Goal: Information Seeking & Learning: Learn about a topic

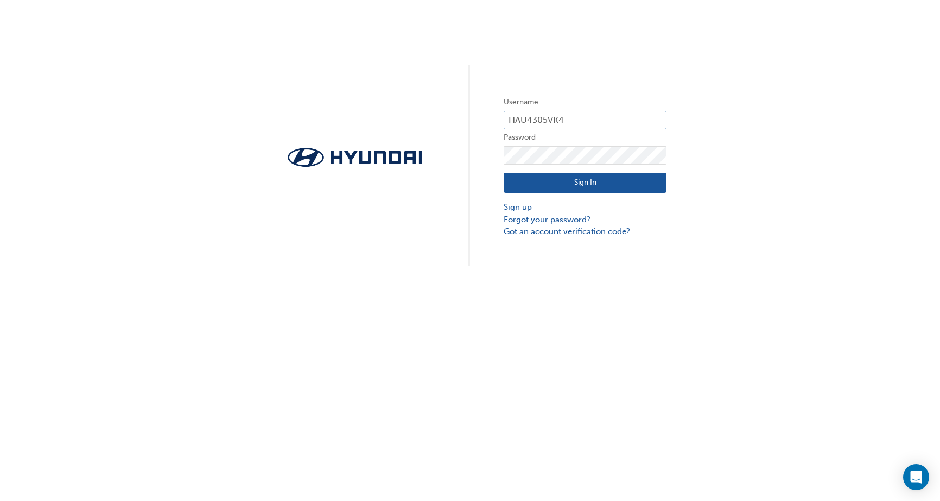
type input "HAU4305VK4"
click at [600, 184] on button "Sign In" at bounding box center [585, 183] width 163 height 21
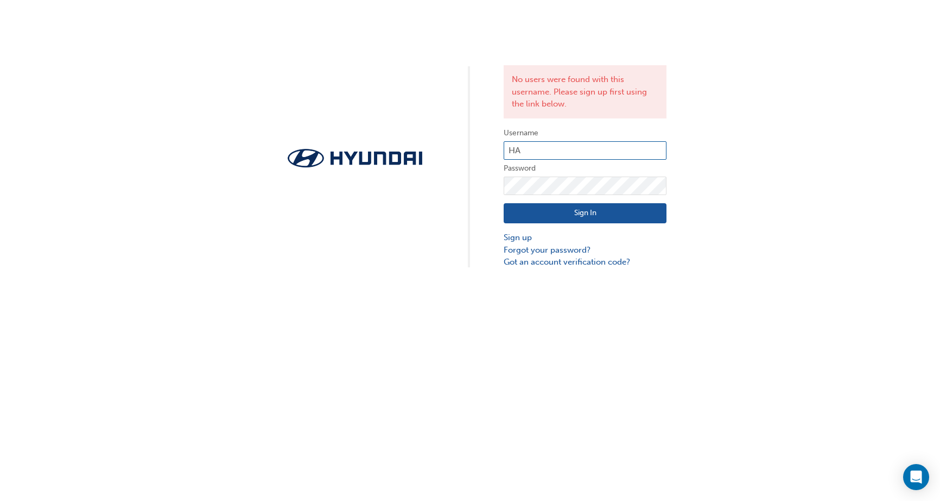
type input "H"
type input "36855"
click at [618, 212] on button "Sign In" at bounding box center [585, 213] width 163 height 21
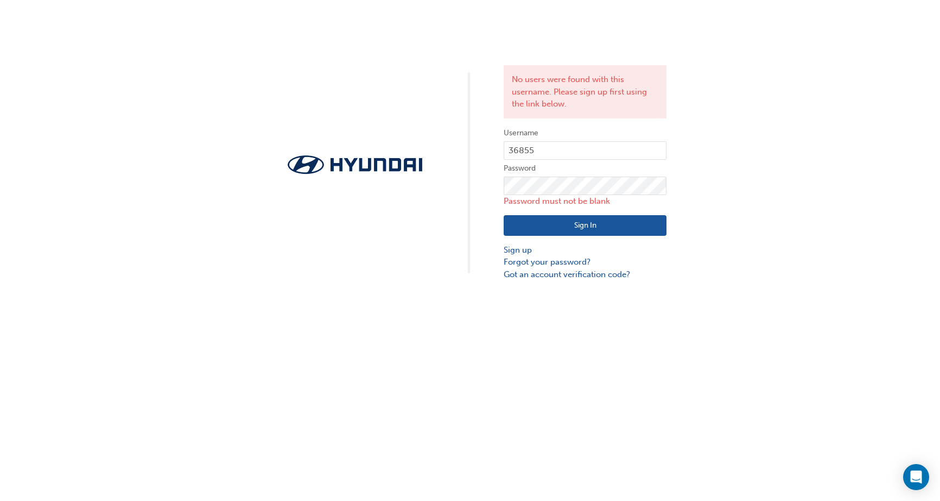
click at [727, 282] on div "No users were found with this username. Please sign up first using the link bel…" at bounding box center [470, 250] width 940 height 501
click at [536, 273] on link "Got an account verification code?" at bounding box center [585, 274] width 163 height 12
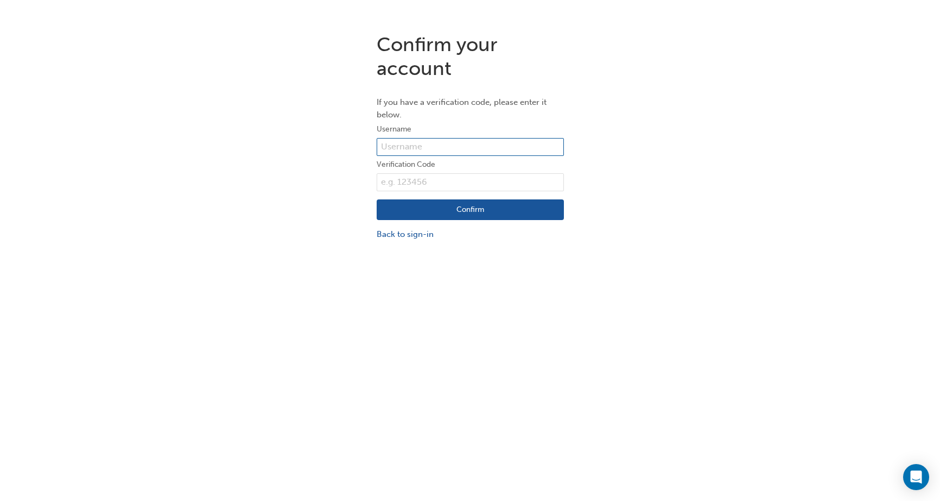
click at [417, 149] on input "text" at bounding box center [470, 147] width 187 height 18
click at [433, 231] on link "Back to sign-in" at bounding box center [470, 234] width 187 height 12
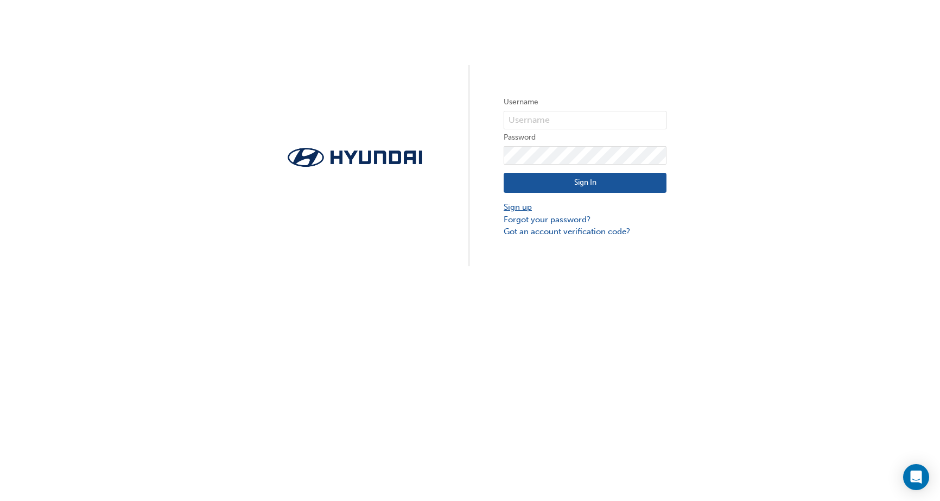
click at [530, 208] on link "Sign up" at bounding box center [585, 207] width 163 height 12
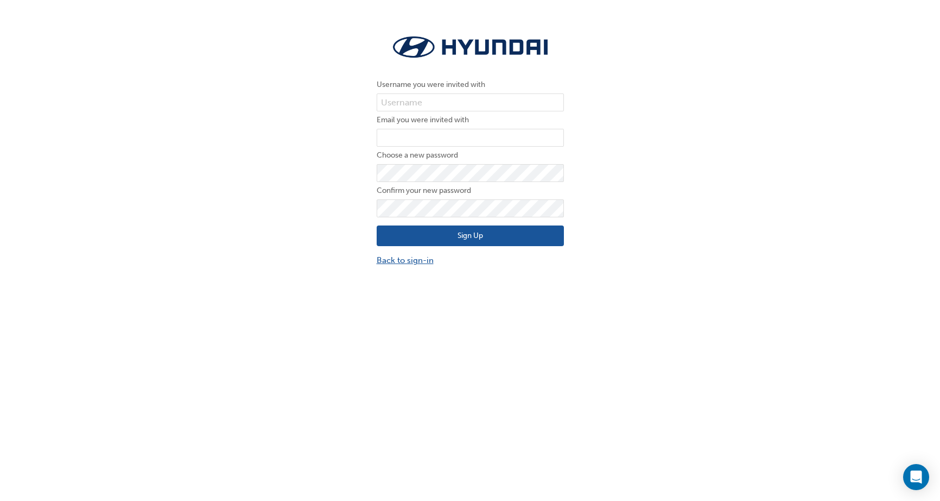
click at [421, 261] on link "Back to sign-in" at bounding box center [470, 260] width 187 height 12
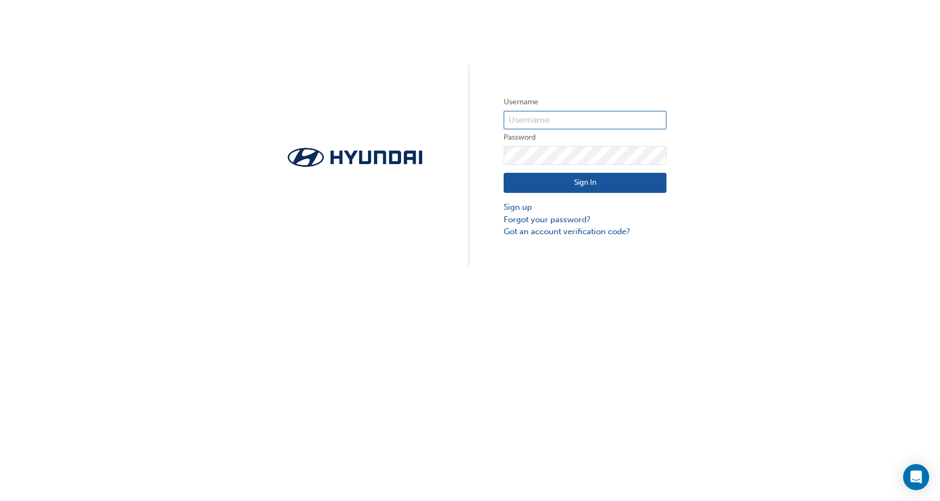
click at [530, 120] on input "text" at bounding box center [585, 120] width 163 height 18
type input "36885"
click at [625, 182] on button "Sign In" at bounding box center [585, 183] width 163 height 21
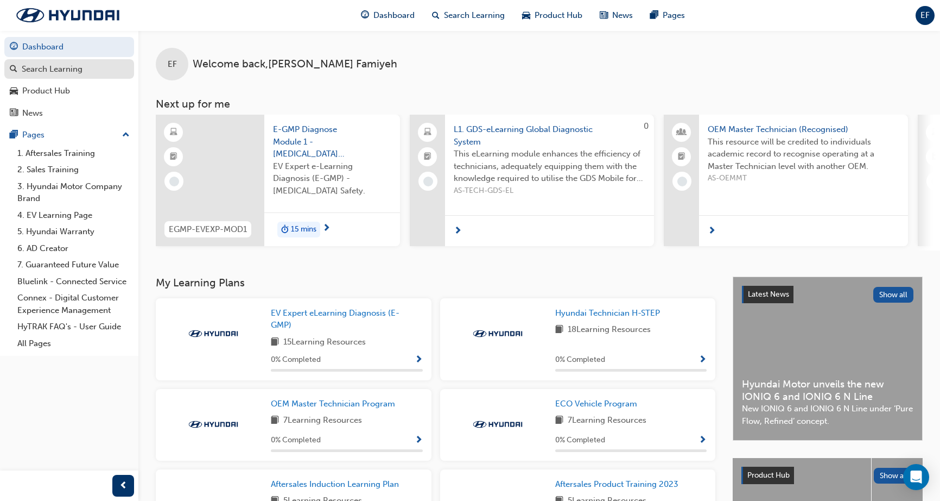
click at [75, 72] on div "Search Learning" at bounding box center [52, 69] width 61 height 12
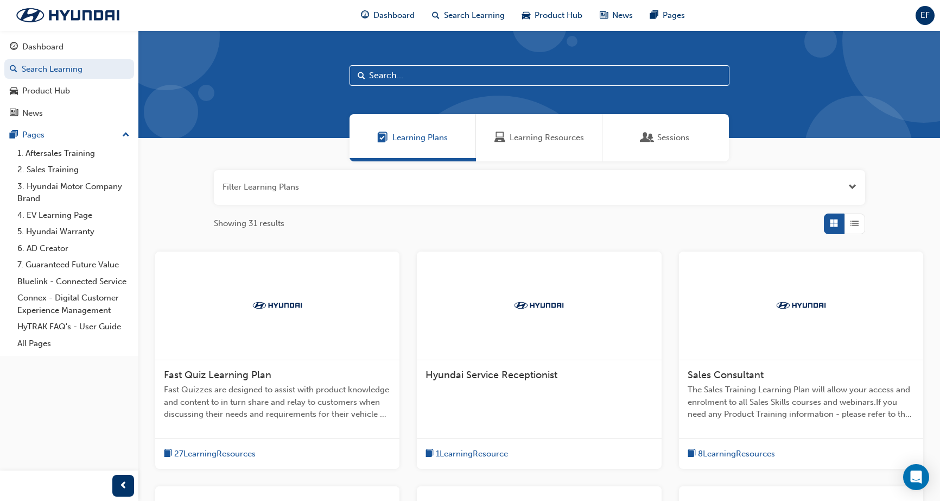
click at [557, 142] on span "Learning Resources" at bounding box center [547, 137] width 74 height 12
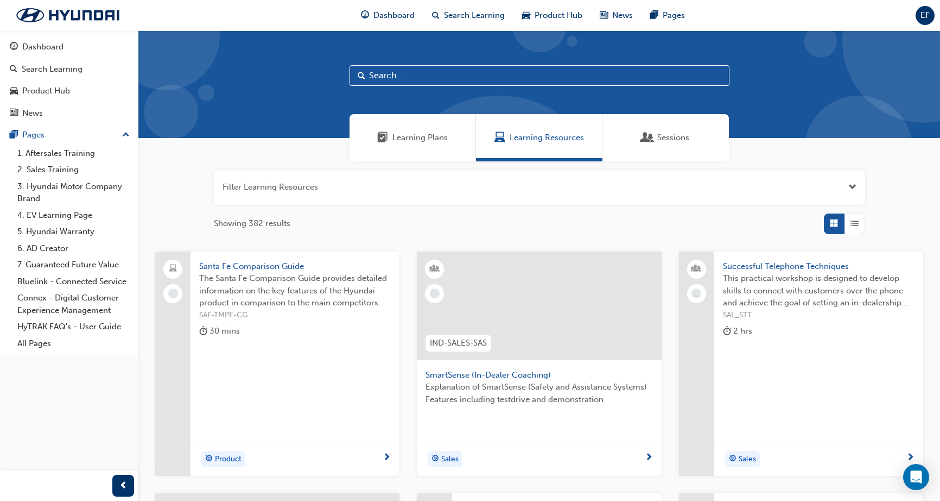
click at [439, 81] on input "text" at bounding box center [540, 75] width 380 height 21
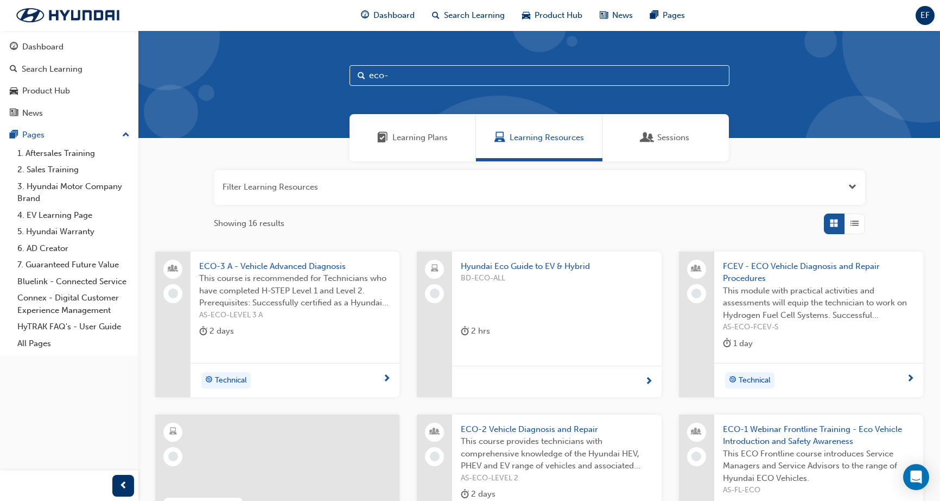
type input "eco-1"
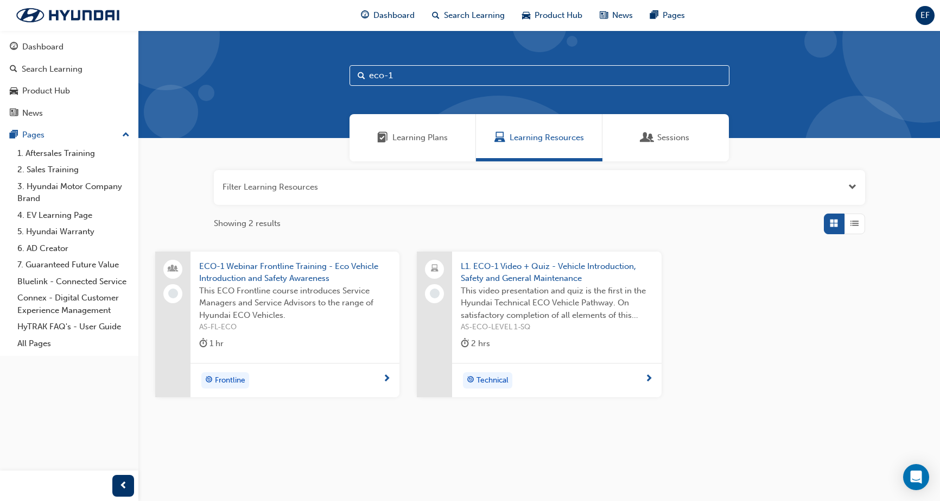
click at [522, 290] on span "This video presentation and quiz is the first in the Hyundai Technical ECO Vehi…" at bounding box center [557, 302] width 192 height 37
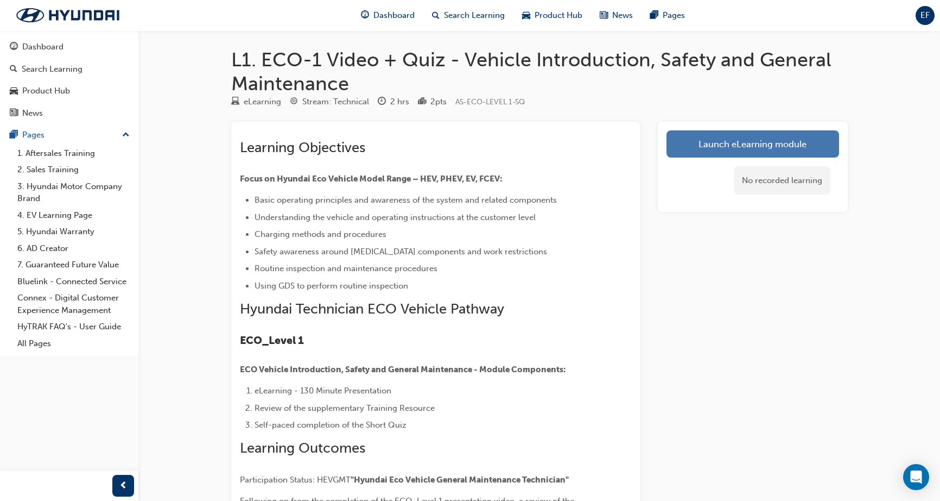
click at [717, 147] on link "Launch eLearning module" at bounding box center [753, 143] width 173 height 27
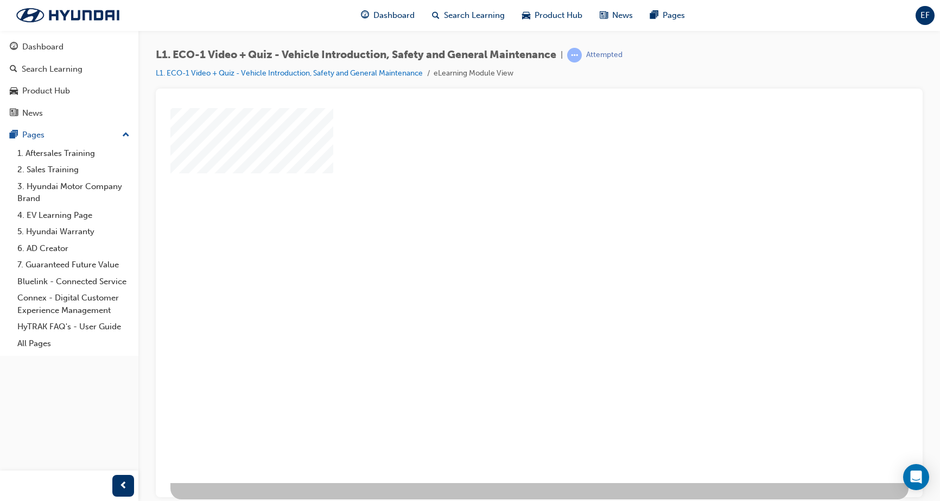
scroll to position [16, 0]
click at [508, 255] on div "play" at bounding box center [508, 255] width 0 height 0
